Goal: Task Accomplishment & Management: Use online tool/utility

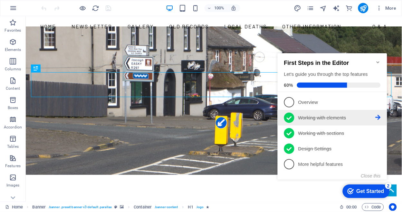
click at [367, 117] on p "Working with elements - completed" at bounding box center [336, 117] width 77 height 7
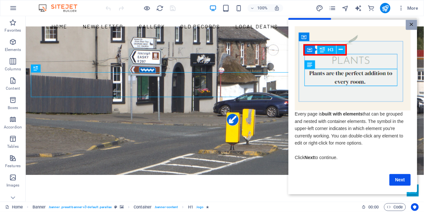
click at [401, 22] on link "×" at bounding box center [411, 24] width 11 height 10
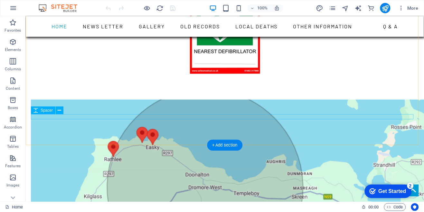
scroll to position [751, 0]
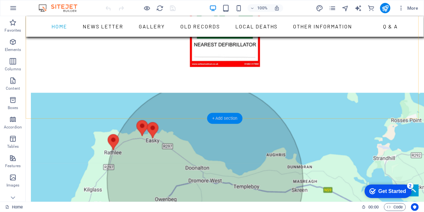
click at [228, 118] on div "+ Add section" at bounding box center [225, 118] width 36 height 11
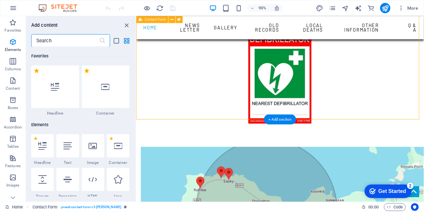
scroll to position [1126, 0]
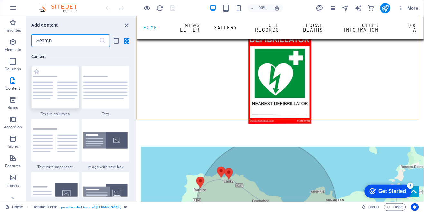
click at [52, 91] on img at bounding box center [55, 87] width 45 height 24
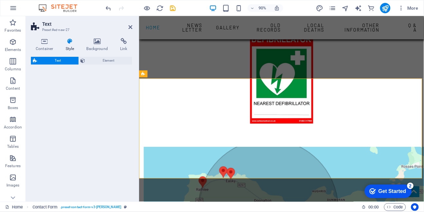
select select "rem"
select select "preset-text-v2-columns"
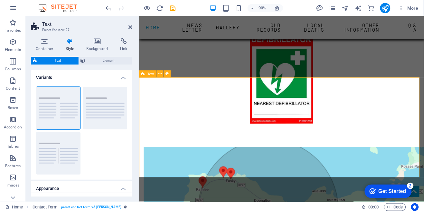
scroll to position [785, 0]
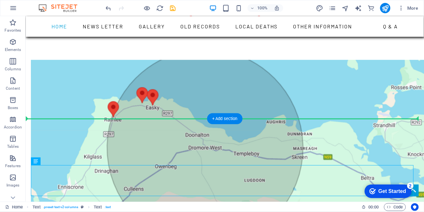
scroll to position [751, 0]
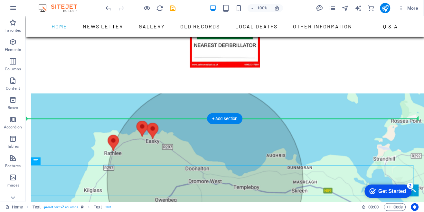
drag, startPoint x: 171, startPoint y: 150, endPoint x: 242, endPoint y: 134, distance: 72.9
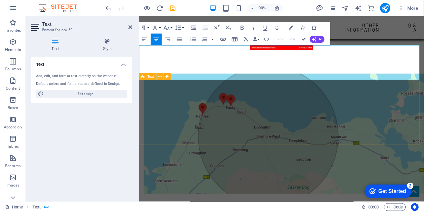
scroll to position [785, 0]
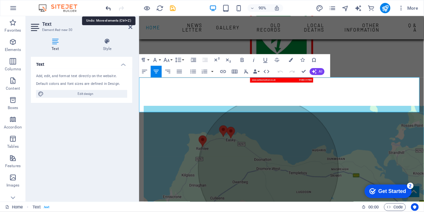
click at [108, 6] on icon "undo" at bounding box center [108, 8] width 7 height 7
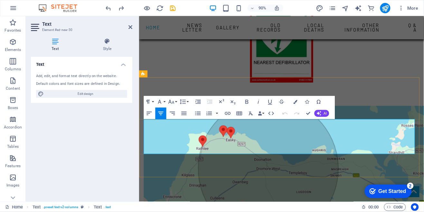
drag, startPoint x: 288, startPoint y: 163, endPoint x: 148, endPoint y: 136, distance: 142.4
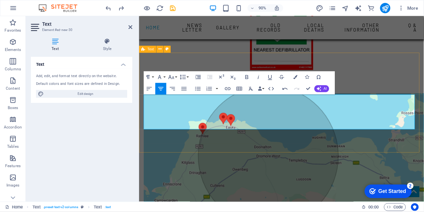
scroll to position [777, 0]
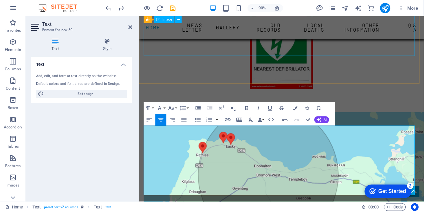
scroll to position [587, 2]
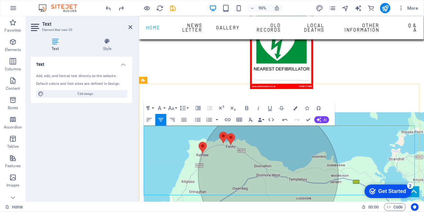
drag, startPoint x: 393, startPoint y: 184, endPoint x: 332, endPoint y: 174, distance: 61.4
drag, startPoint x: 354, startPoint y: 188, endPoint x: 344, endPoint y: 173, distance: 17.9
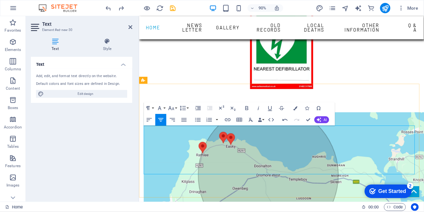
drag, startPoint x: 354, startPoint y: 189, endPoint x: 346, endPoint y: 178, distance: 12.9
drag, startPoint x: 417, startPoint y: 181, endPoint x: 327, endPoint y: 180, distance: 89.8
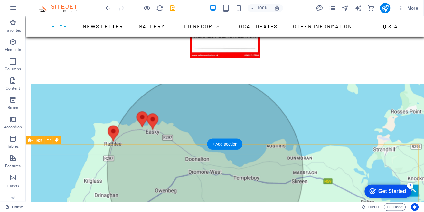
scroll to position [725, 0]
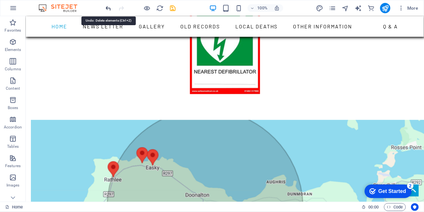
click at [109, 8] on icon "undo" at bounding box center [108, 8] width 7 height 7
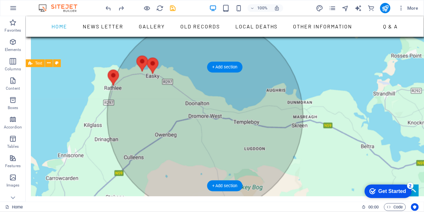
scroll to position [832, 0]
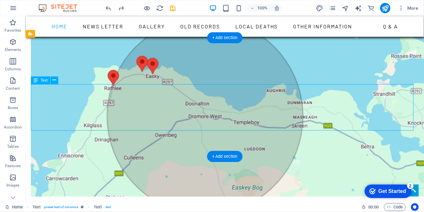
scroll to position [857, 0]
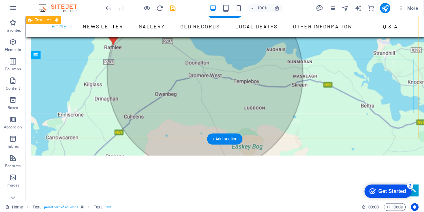
scroll to position [821, 0]
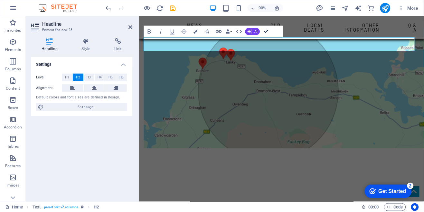
scroll to position [855, 0]
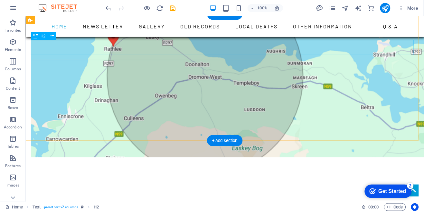
drag, startPoint x: 254, startPoint y: 44, endPoint x: 262, endPoint y: 46, distance: 8.0
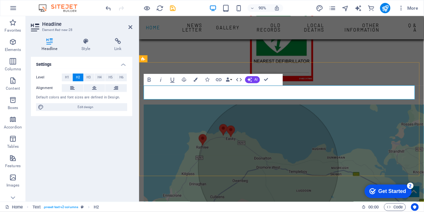
scroll to position [783, 0]
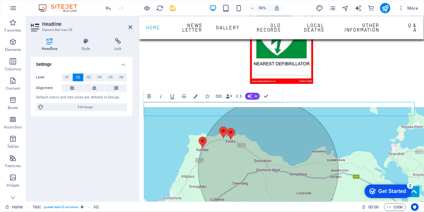
drag, startPoint x: 382, startPoint y: 118, endPoint x: 133, endPoint y: 154, distance: 252.1
click at [95, 87] on icon at bounding box center [94, 88] width 5 height 8
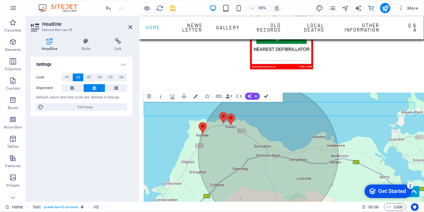
scroll to position [757, 0]
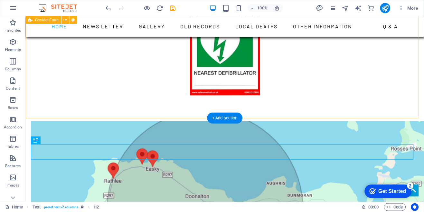
scroll to position [691, 0]
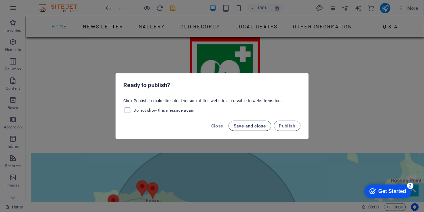
click at [259, 124] on span "Save and close" at bounding box center [250, 125] width 33 height 5
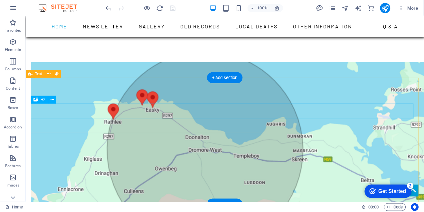
scroll to position [799, 0]
